Goal: Task Accomplishment & Management: Use online tool/utility

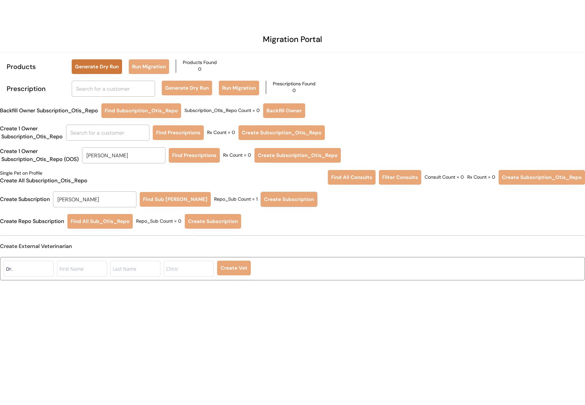
click at [90, 64] on button "Generate Dry Run" at bounding box center [97, 66] width 50 height 15
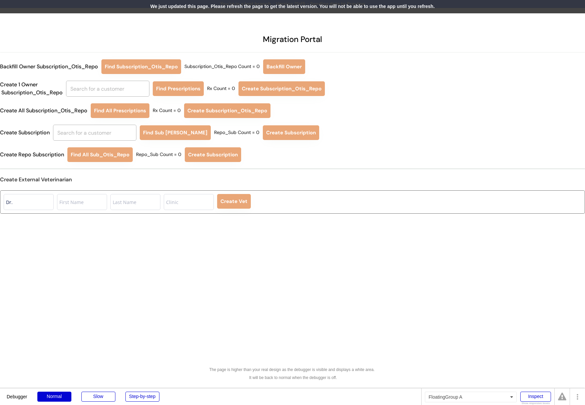
click at [300, 7] on div "We just updated this page. Please refresh the page to get the latest version. Y…" at bounding box center [292, 6] width 585 height 13
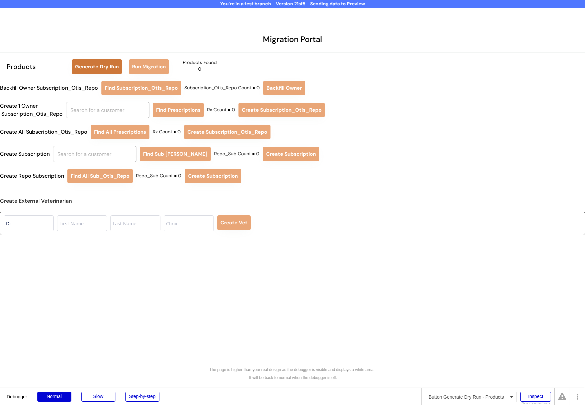
click at [109, 68] on button "Generate Dry Run" at bounding box center [97, 66] width 50 height 15
click at [135, 62] on button "Run Migration" at bounding box center [149, 66] width 40 height 15
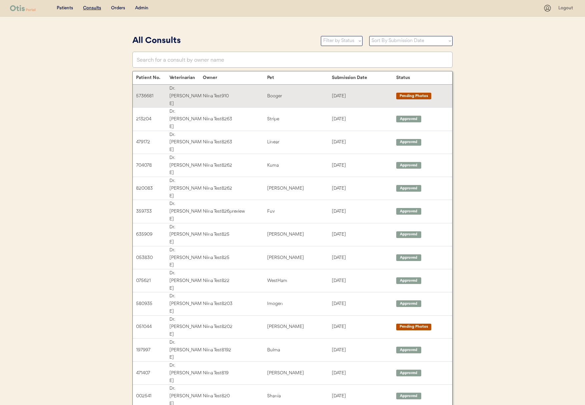
click at [276, 92] on div "Booger" at bounding box center [299, 96] width 64 height 8
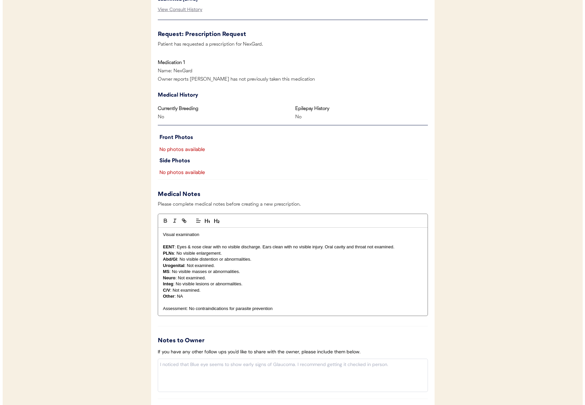
scroll to position [420, 0]
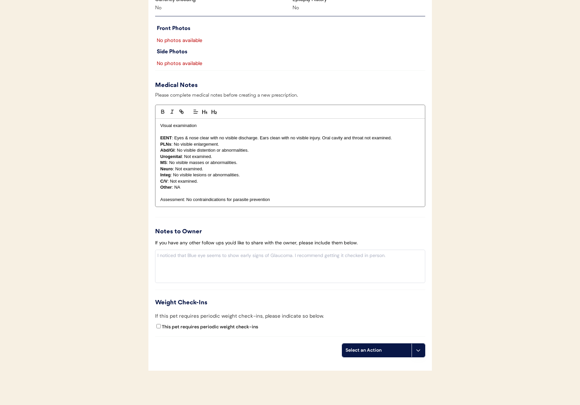
click at [374, 352] on div "Select an Action" at bounding box center [377, 350] width 63 height 7
click at [370, 362] on div "Create a prescription" at bounding box center [376, 365] width 66 height 14
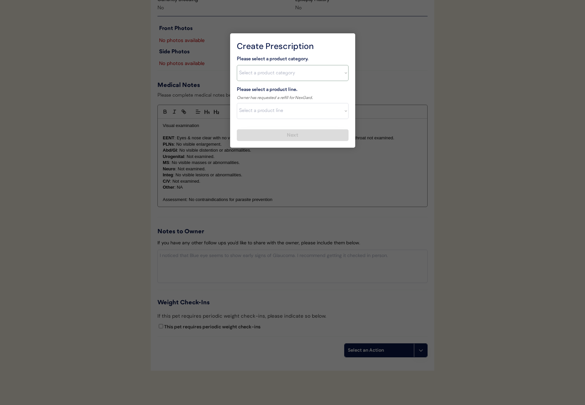
click at [278, 75] on select "Select a product category Allergies Antibiotics Anxiety Combo Parasite Preventi…" at bounding box center [293, 73] width 112 height 16
select select ""flea___tick""
click at [237, 65] on select "Select a product category Allergies Antibiotics Anxiety Combo Parasite Preventi…" at bounding box center [293, 73] width 112 height 16
click at [274, 110] on select "Select a product line Bravecto 3 Month NexGard Simparica" at bounding box center [293, 111] width 112 height 16
select select ""NexGard""
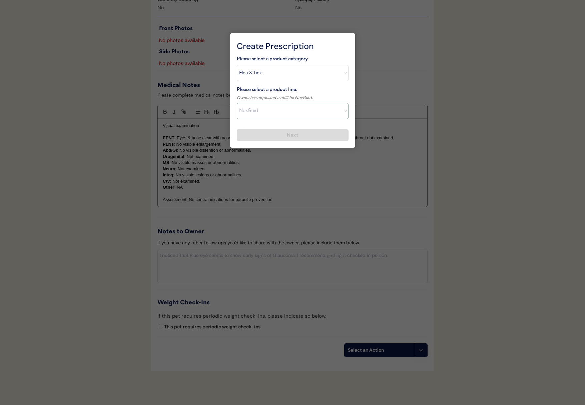
click at [237, 103] on select "Select a product line Bravecto 3 Month NexGard Simparica" at bounding box center [293, 111] width 112 height 16
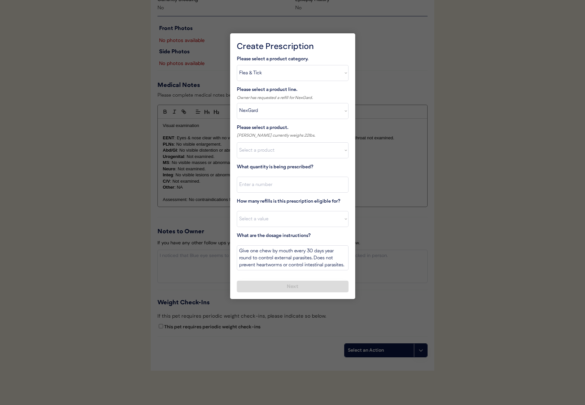
click at [274, 128] on div "Please select a product." at bounding box center [293, 128] width 112 height 8
click at [273, 143] on select "Select a product NexGard, 4 - 10lbs NexGard, 10.1 - 24lbs NexGard, 24.1 - 60lbs…" at bounding box center [293, 150] width 112 height 16
select select ""1348695171700984260__LOOKUP__1670802139216x645124073882102900""
click at [237, 142] on select "Select a product NexGard, 4 - 10lbs NexGard, 10.1 - 24lbs NexGard, 24.1 - 60lbs…" at bounding box center [293, 150] width 112 height 16
click at [283, 184] on input "input" at bounding box center [293, 185] width 112 height 16
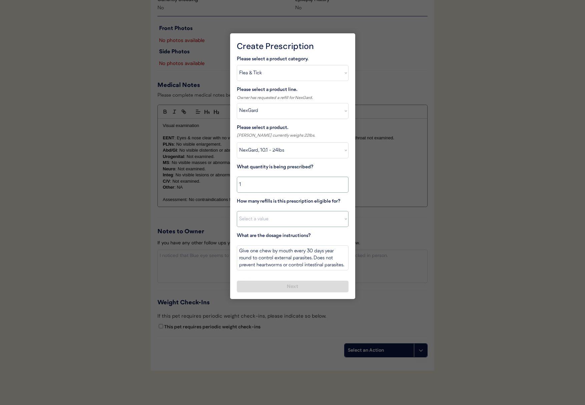
type input "1"
click at [266, 221] on select "Select a value 0 1 2 3 4 5 6 7 8 9 10 11" at bounding box center [293, 219] width 112 height 16
select select "5"
click at [237, 211] on select "Select a value 0 1 2 3 4 5 6 7 8 9 10 11" at bounding box center [293, 219] width 112 height 16
click at [285, 289] on button "Next" at bounding box center [293, 287] width 112 height 12
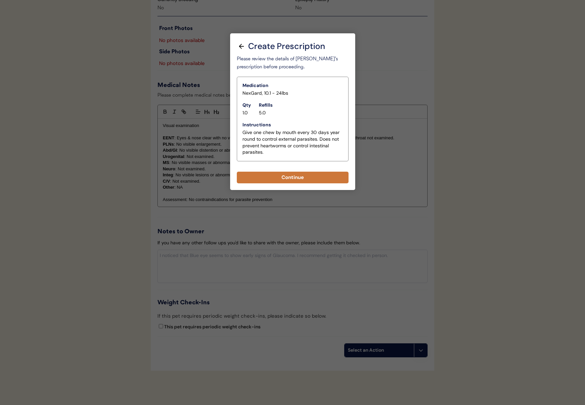
click at [303, 181] on button "Continue" at bounding box center [293, 178] width 112 height 12
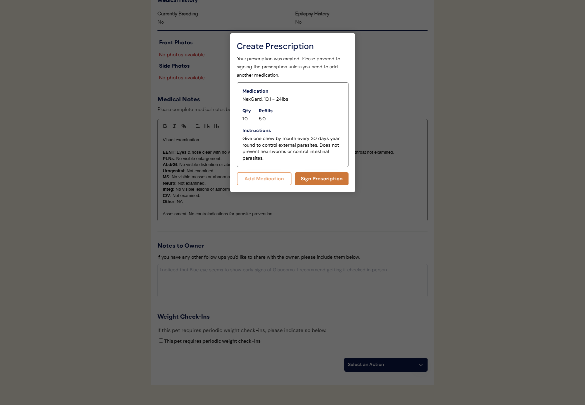
scroll to position [434, 0]
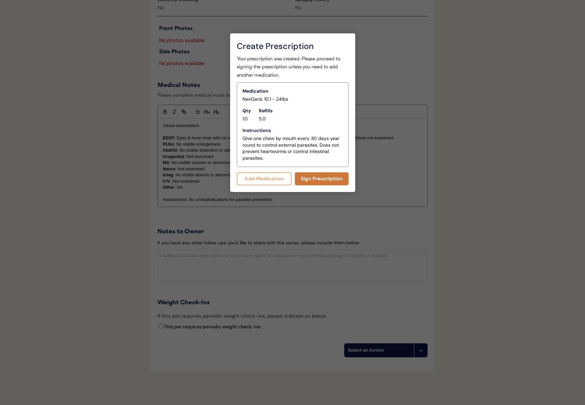
click at [309, 181] on button "Sign Prescription" at bounding box center [322, 179] width 54 height 13
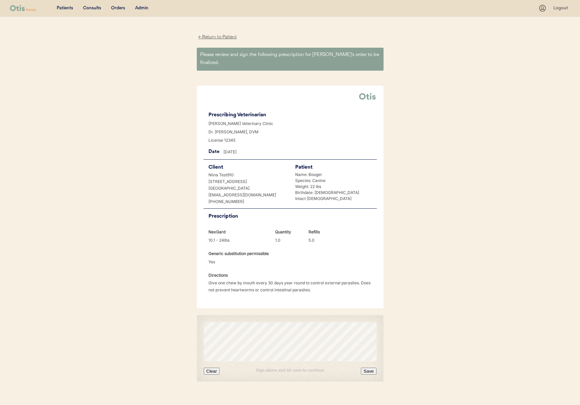
click at [369, 368] on button "Save" at bounding box center [368, 371] width 15 height 7
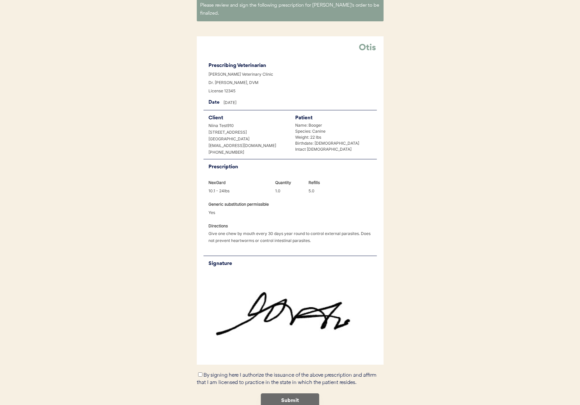
scroll to position [79, 0]
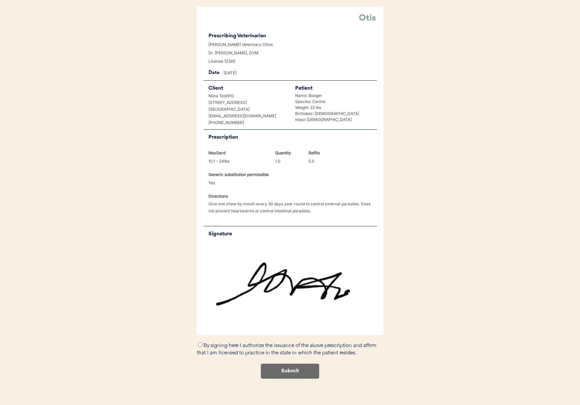
click at [191, 339] on div "← Return to Patient Please review and sign the following prescription for [PERS…" at bounding box center [290, 175] width 200 height 475
click at [199, 343] on input "By signing here I authorize the issuance of the above prescription and affirm t…" at bounding box center [200, 345] width 4 height 4
checkbox input "true"
click at [277, 364] on button "Submit" at bounding box center [290, 371] width 58 height 15
